Goal: Information Seeking & Learning: Understand process/instructions

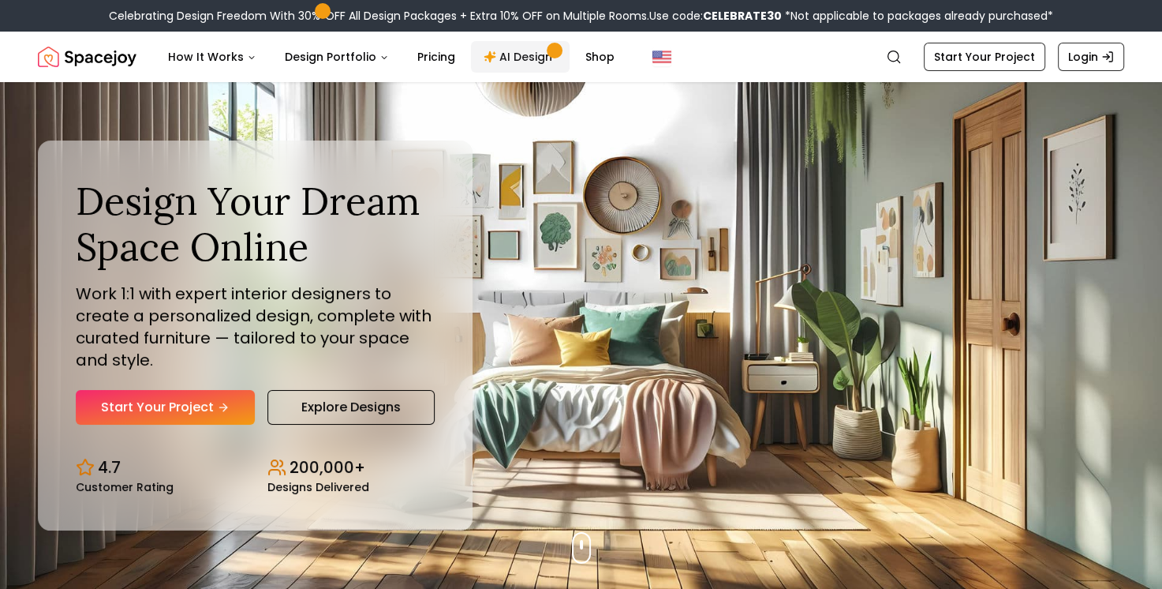
click at [524, 56] on link "AI Design" at bounding box center [520, 57] width 99 height 32
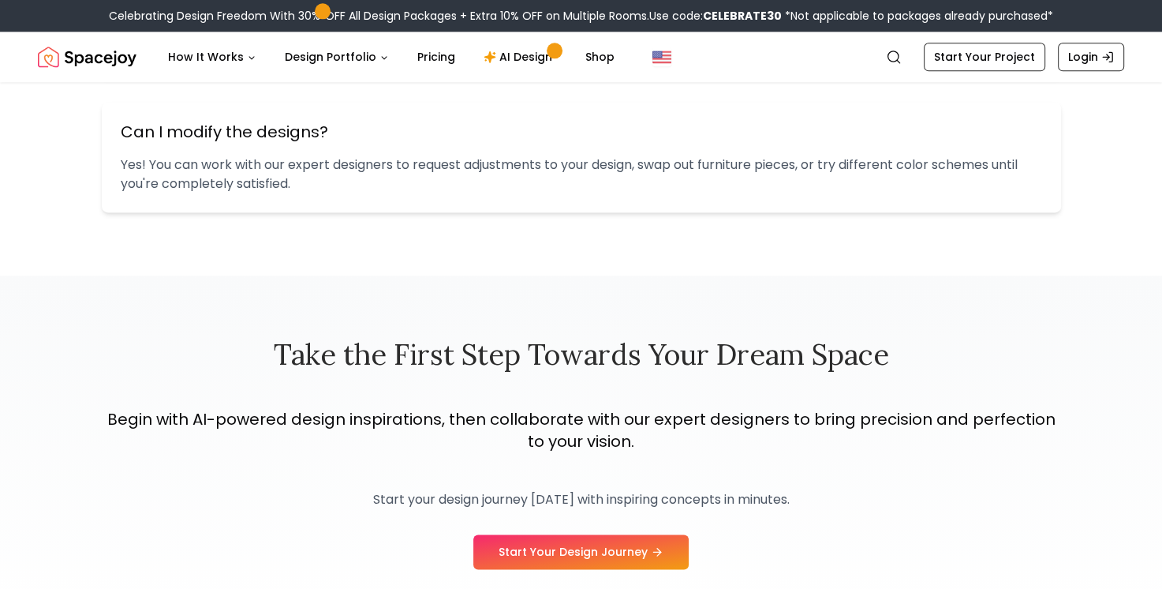
scroll to position [2576, 0]
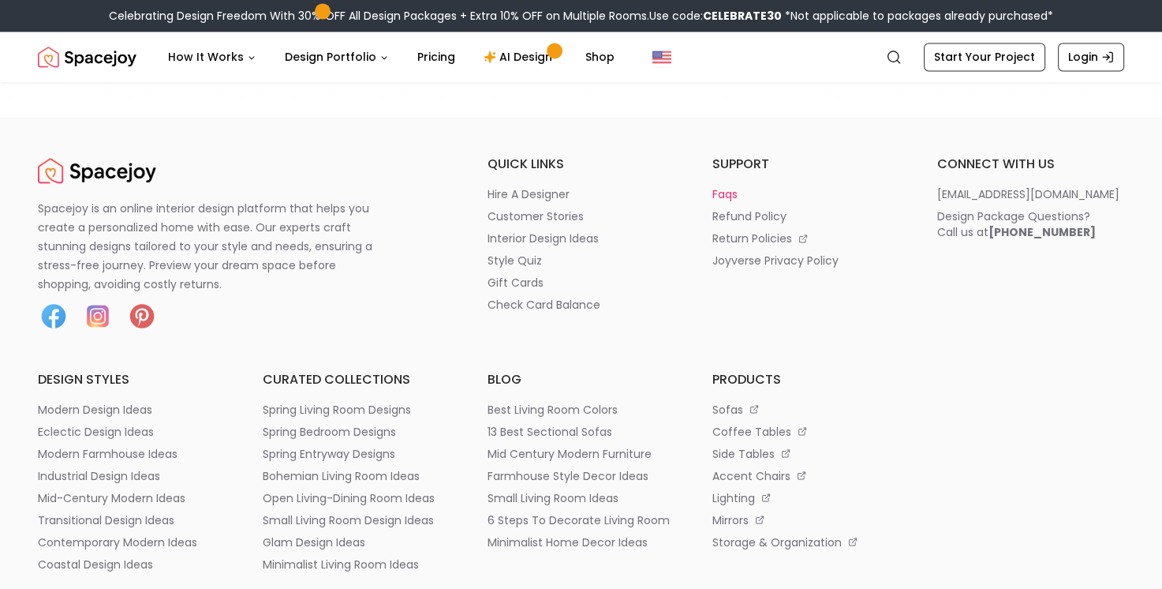
click at [729, 191] on p "faqs" at bounding box center [725, 194] width 25 height 16
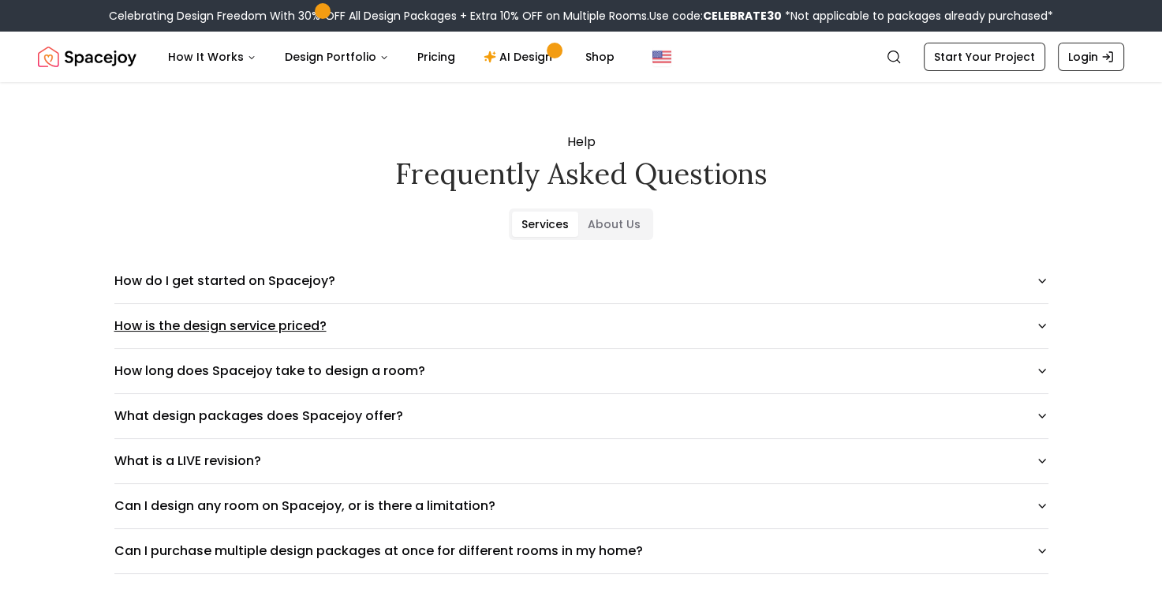
click at [1042, 324] on icon "button" at bounding box center [1042, 326] width 13 height 13
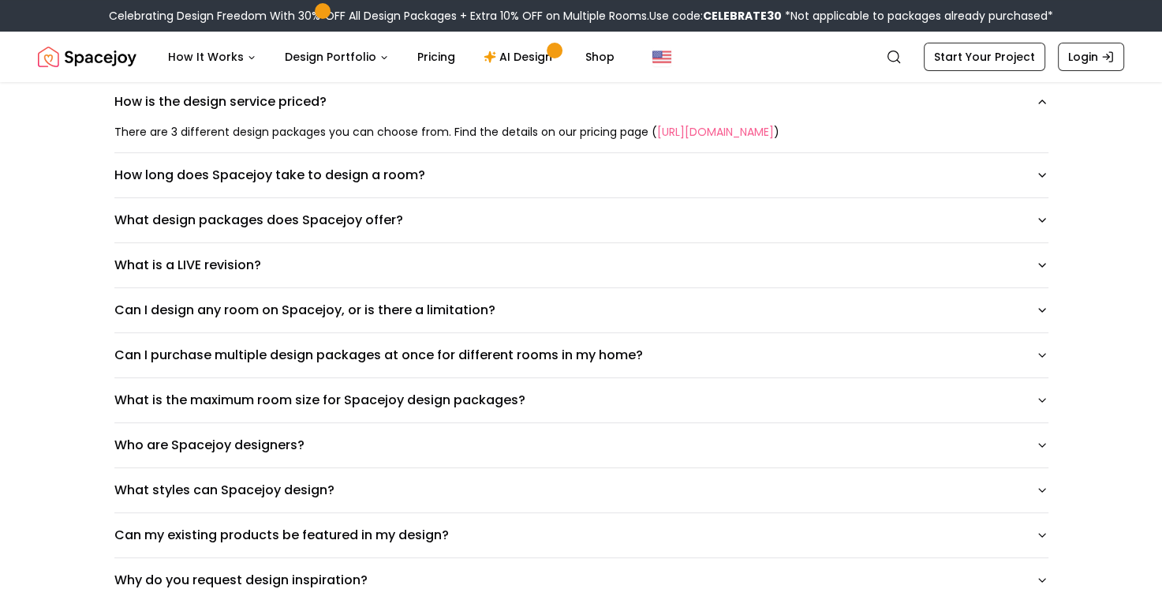
scroll to position [231, 0]
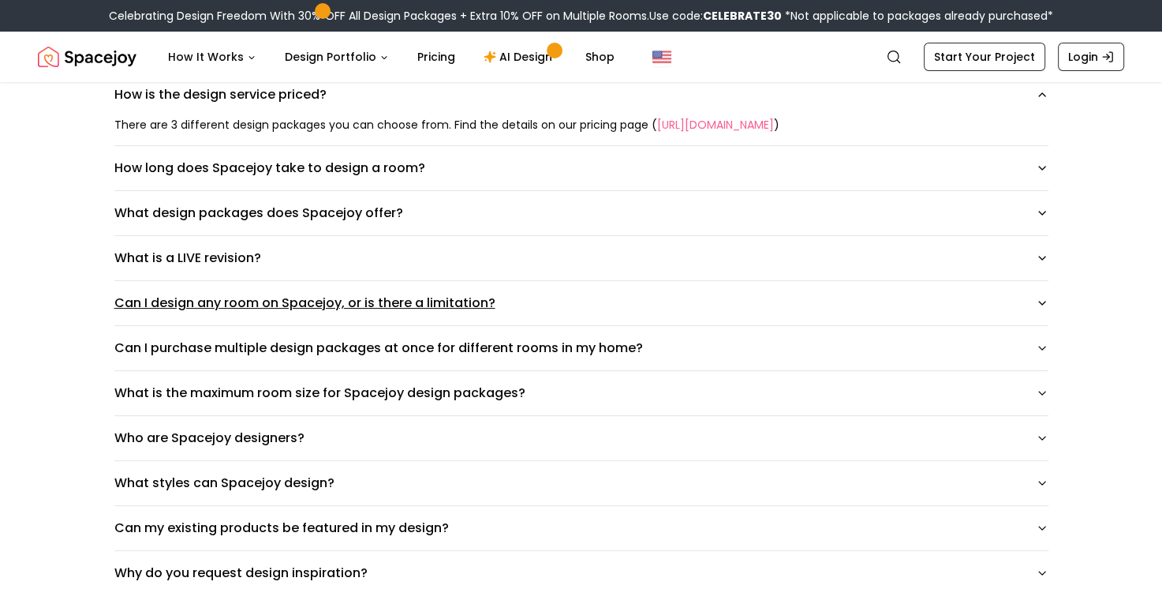
click at [1039, 297] on icon "button" at bounding box center [1042, 303] width 13 height 13
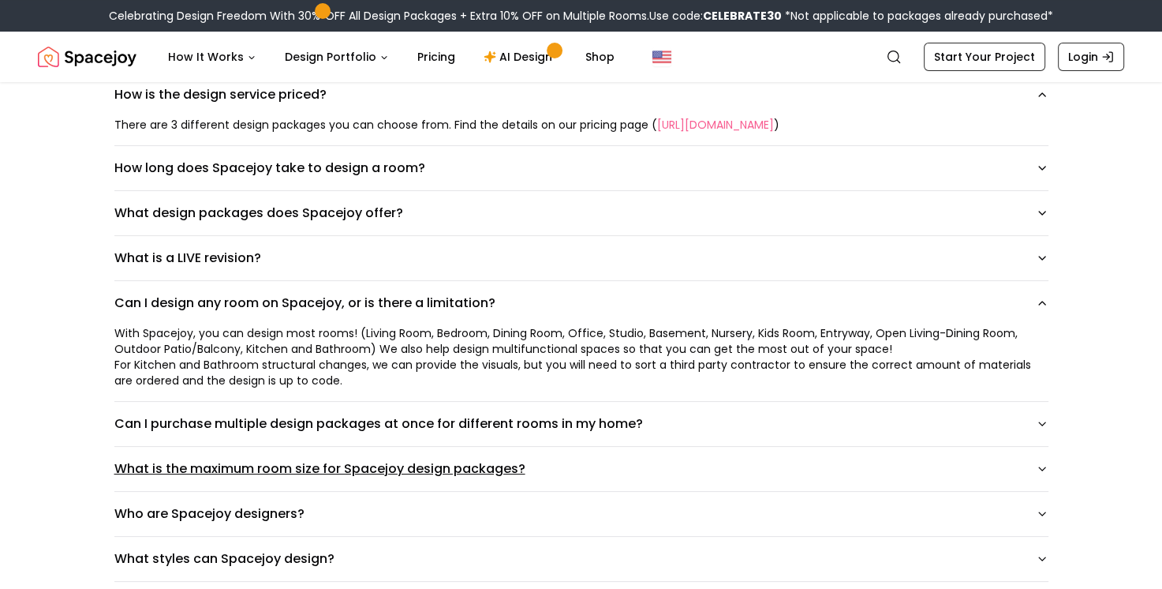
click at [1040, 470] on icon "button" at bounding box center [1042, 468] width 13 height 13
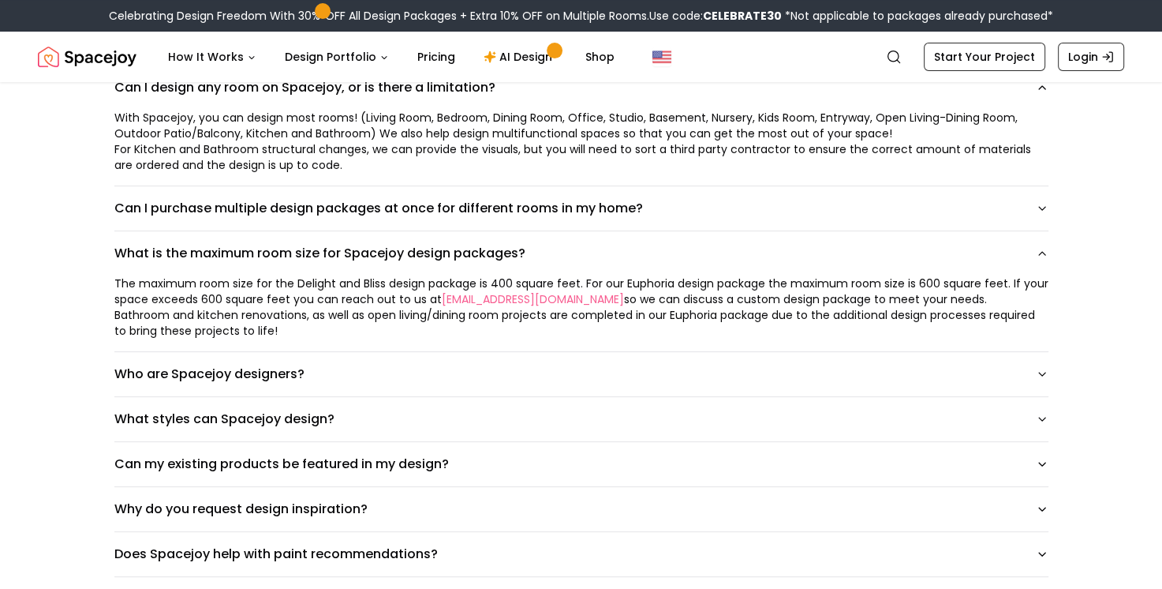
scroll to position [452, 0]
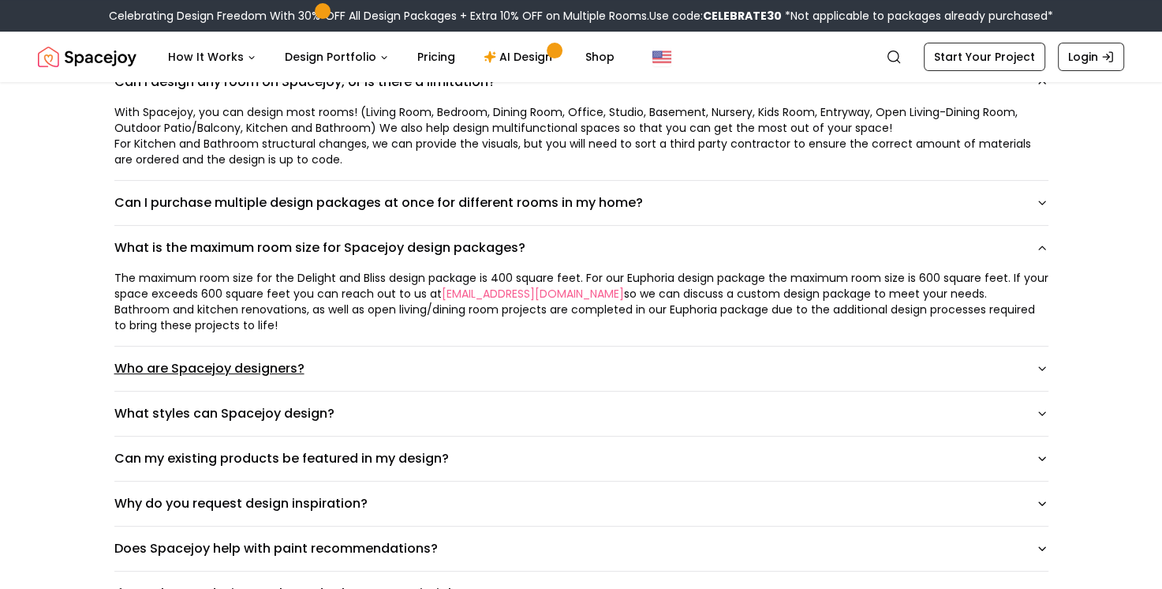
click at [1038, 367] on icon "button" at bounding box center [1042, 368] width 13 height 13
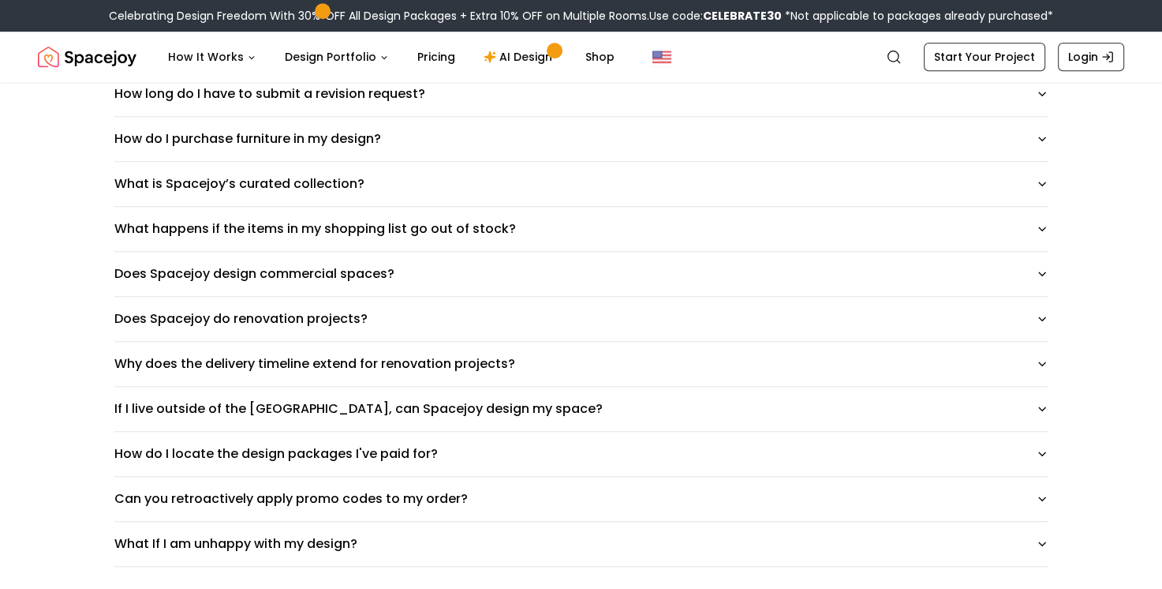
scroll to position [1178, 0]
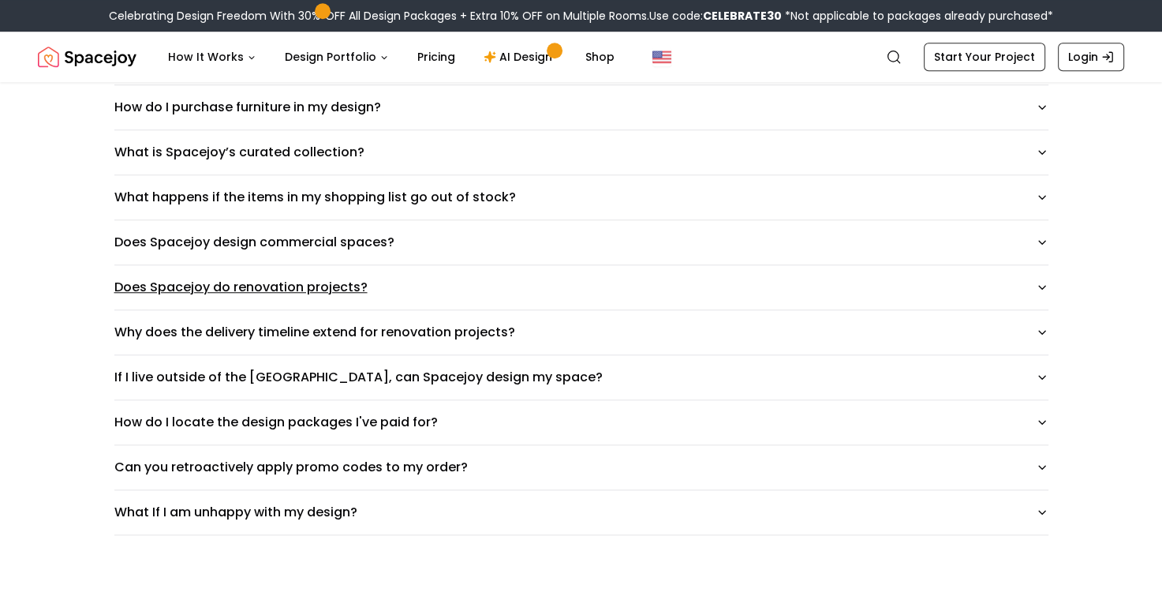
click at [1043, 286] on icon "button" at bounding box center [1042, 287] width 6 height 3
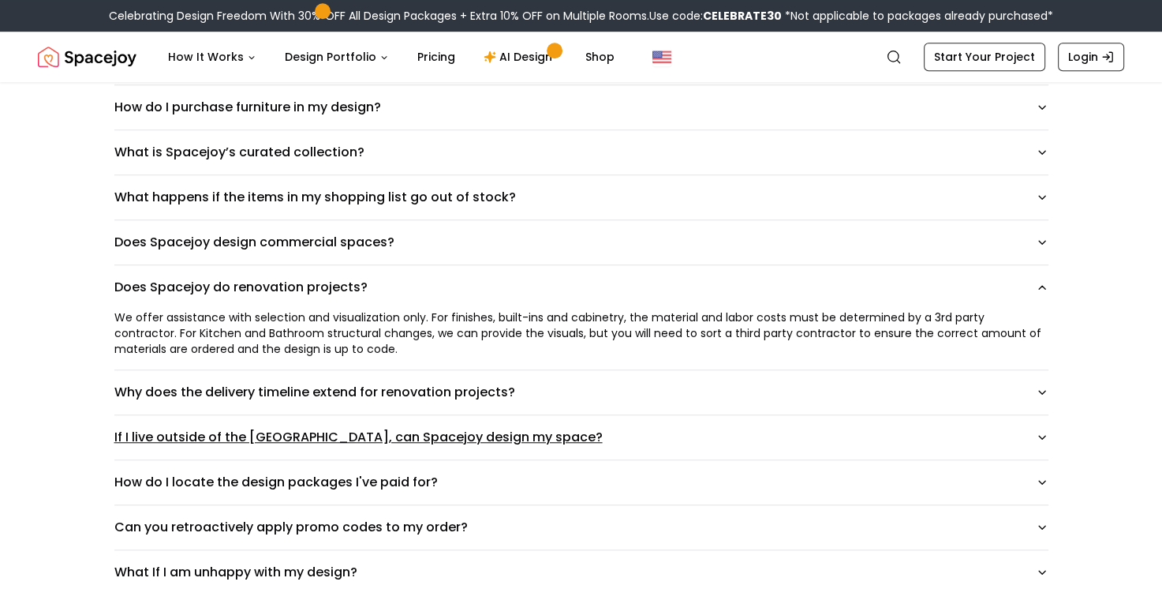
click at [1042, 431] on icon "button" at bounding box center [1042, 437] width 13 height 13
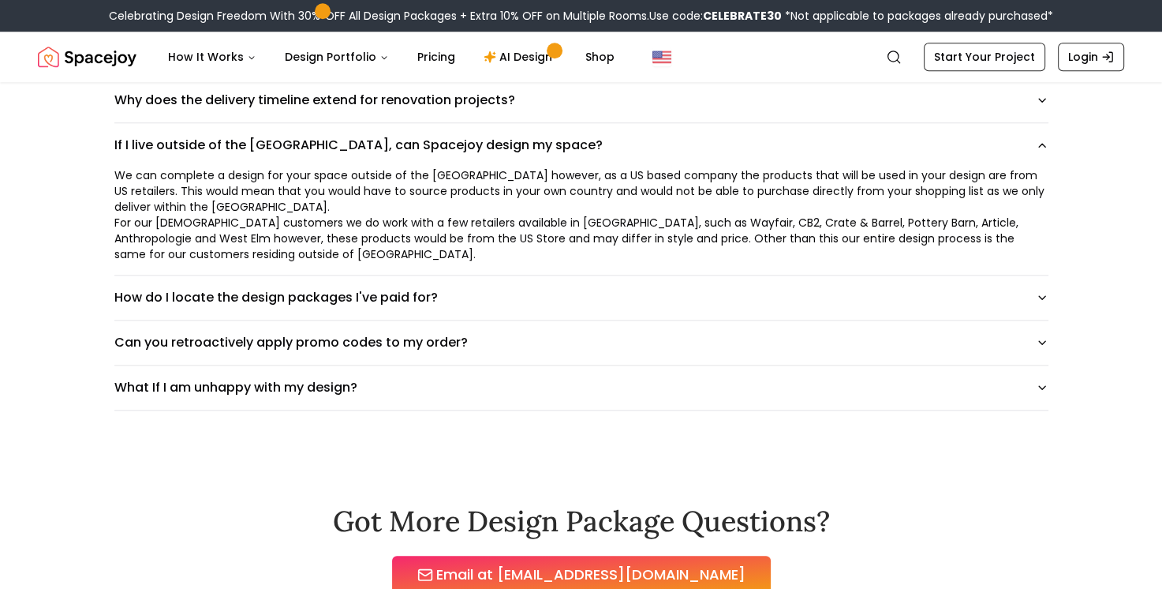
scroll to position [1494, 0]
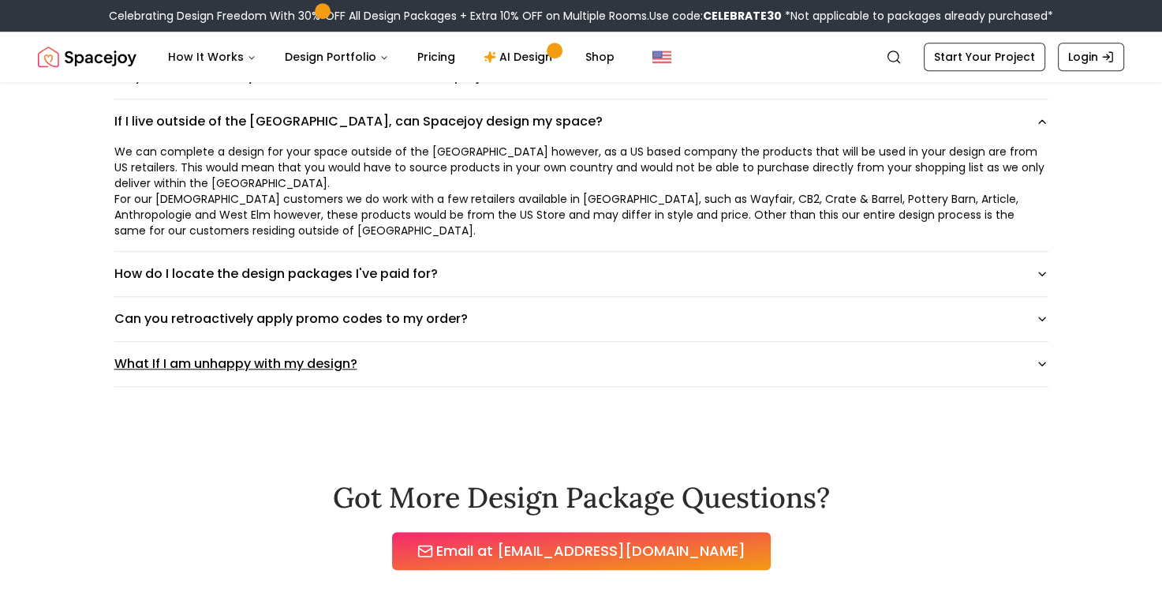
click at [1043, 358] on icon "button" at bounding box center [1042, 364] width 13 height 13
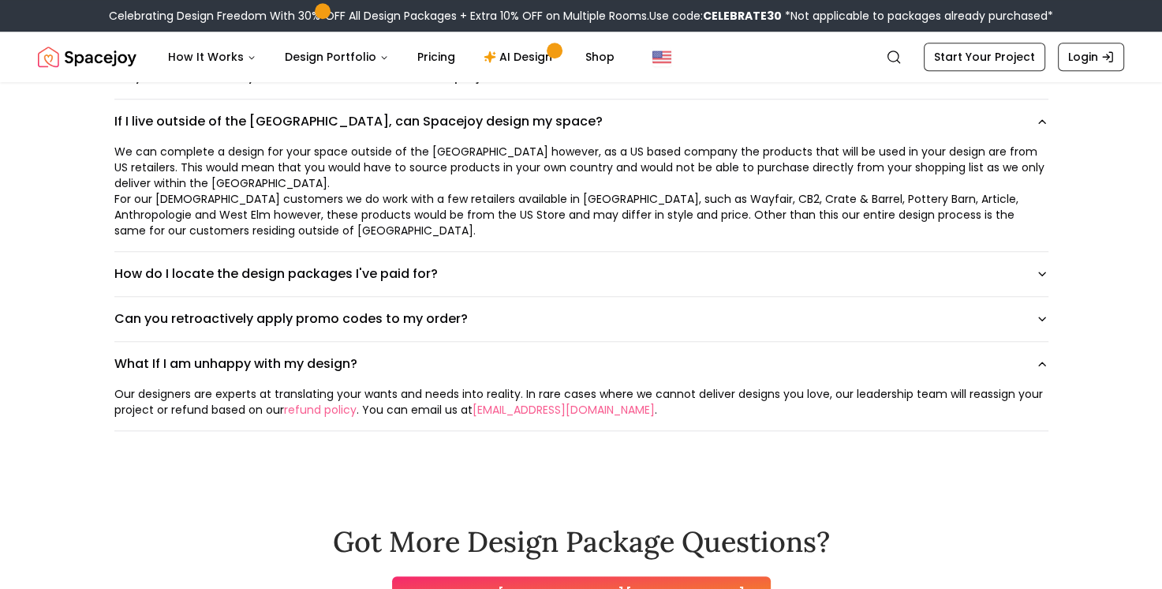
click at [309, 405] on link "refund policy" at bounding box center [320, 410] width 73 height 16
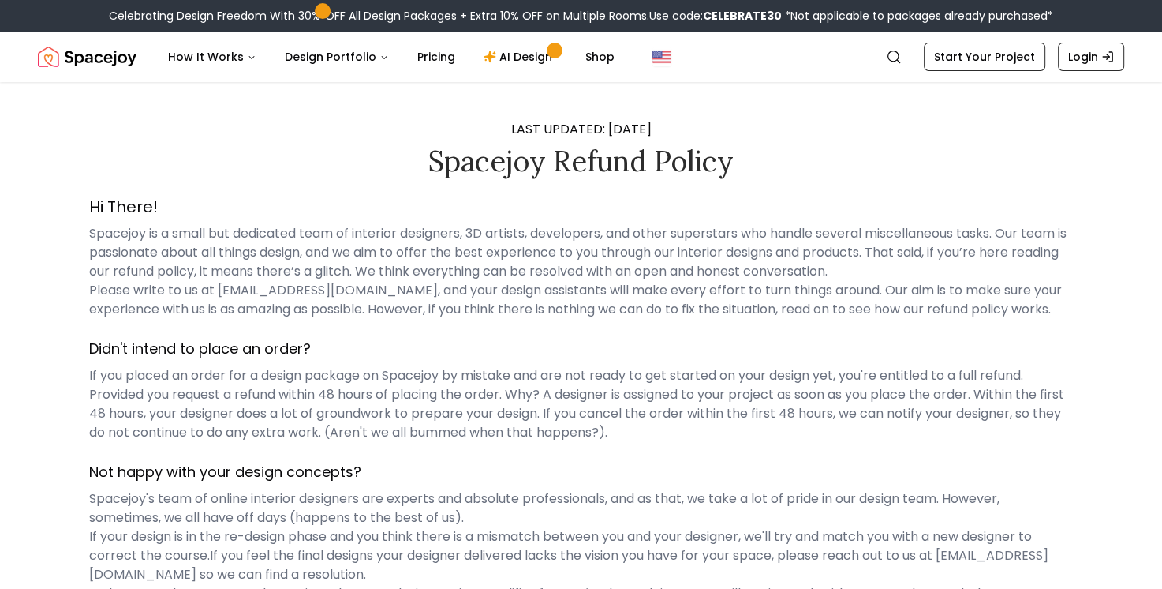
click at [1064, 118] on div "LAST UPDATED: [DATE] Spacejoy Refund Policy Hi There! Spacejoy is a small but d…" at bounding box center [581, 475] width 1162 height 786
